Goal: Register for event/course

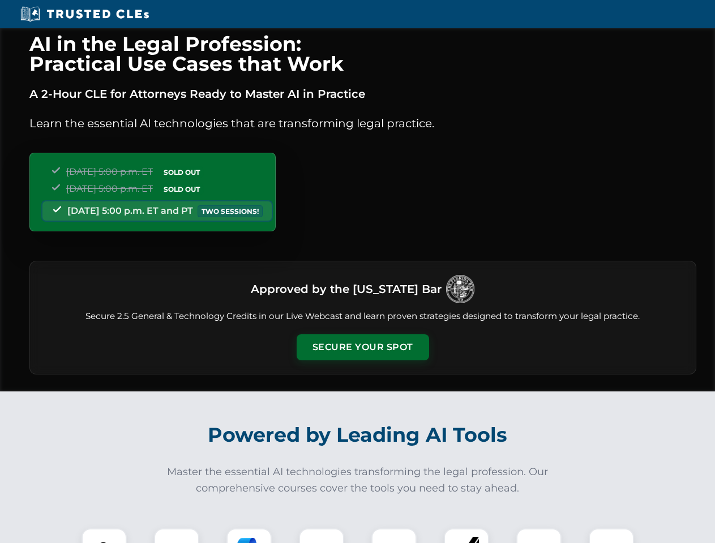
click at [362, 347] on button "Secure Your Spot" at bounding box center [363, 347] width 132 height 26
click at [104, 536] on img at bounding box center [104, 551] width 33 height 33
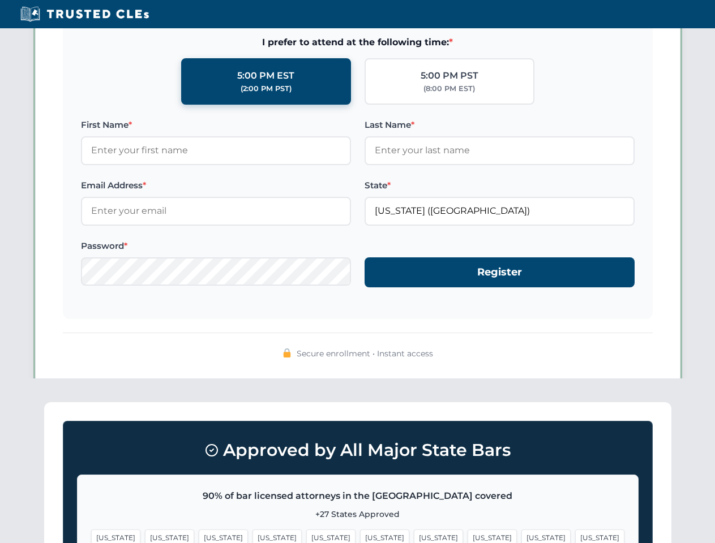
click at [414, 536] on span "[US_STATE]" at bounding box center [438, 538] width 49 height 16
click at [521, 536] on span "[US_STATE]" at bounding box center [545, 538] width 49 height 16
